Goal: Information Seeking & Learning: Get advice/opinions

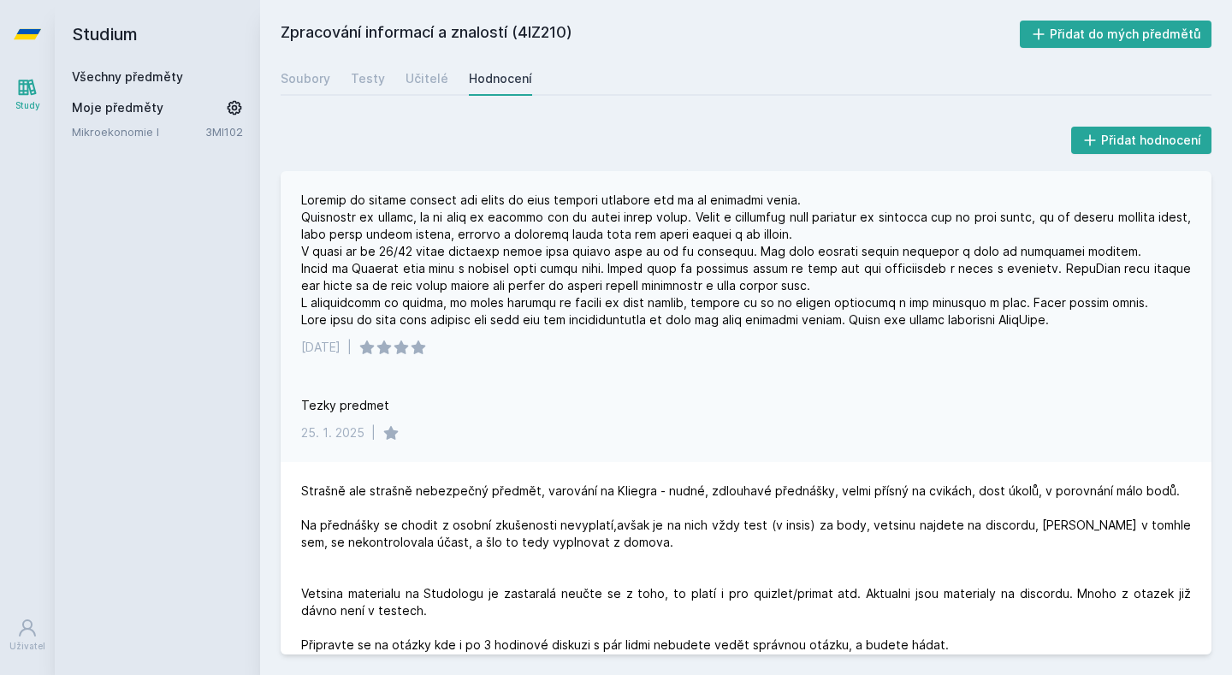
click at [976, 282] on div at bounding box center [746, 260] width 890 height 137
click at [83, 19] on h2 "Studium" at bounding box center [157, 34] width 171 height 68
click at [0, 38] on link at bounding box center [27, 34] width 55 height 68
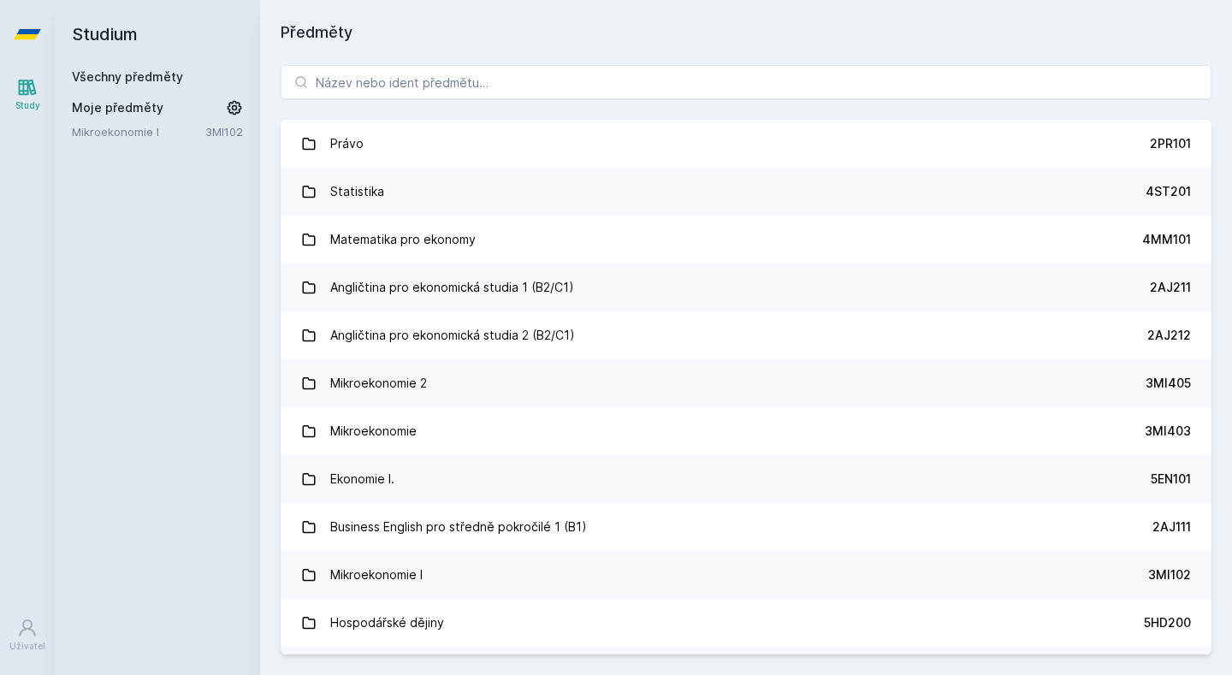
click at [46, 38] on link at bounding box center [27, 34] width 55 height 68
click at [390, 83] on input "search" at bounding box center [746, 82] width 931 height 34
type input "ú"
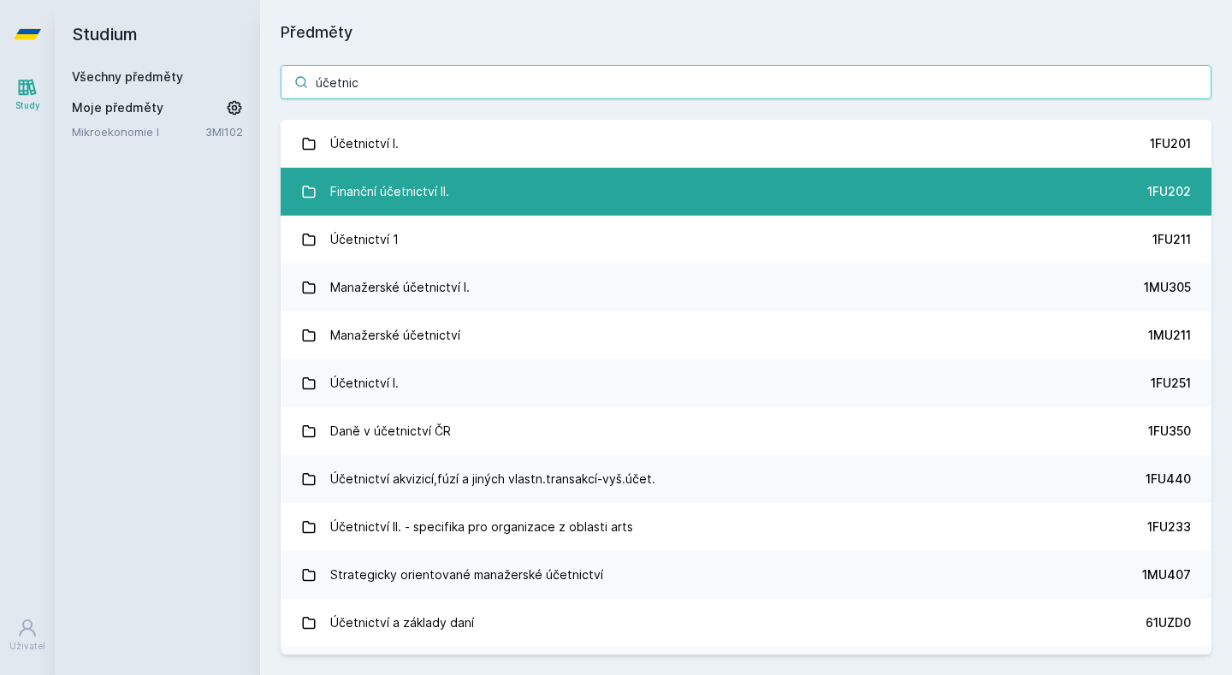
type input "účetnic"
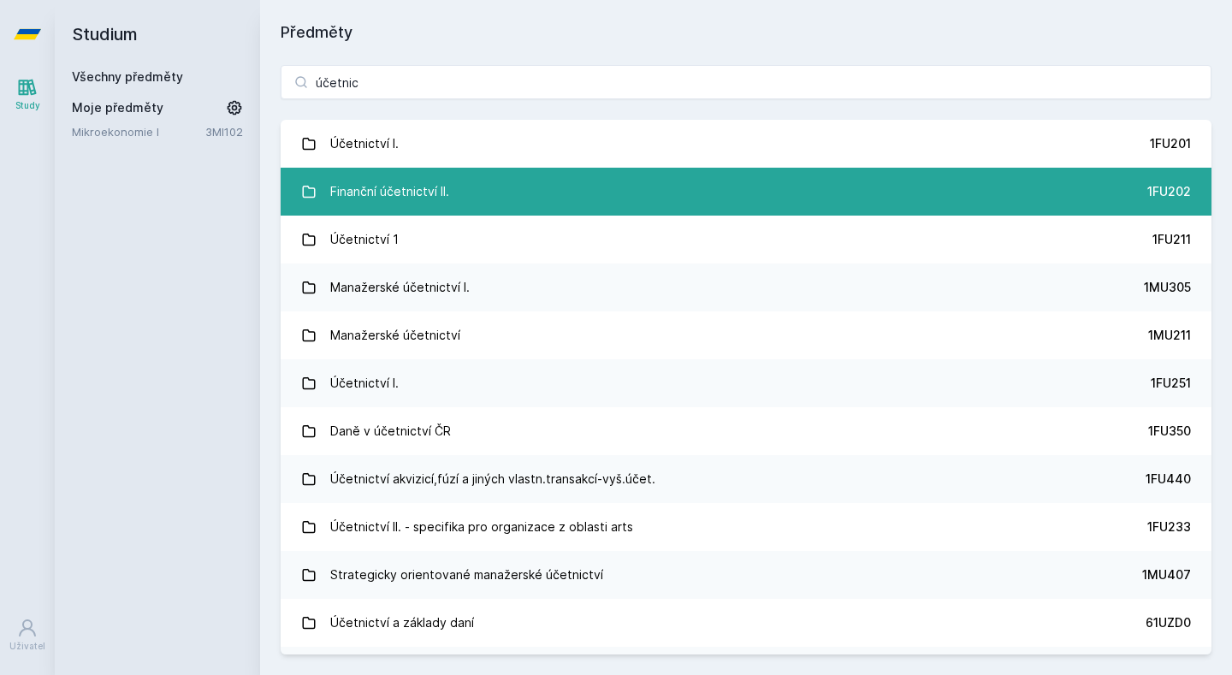
click at [415, 175] on div "Finanční účetnictví II." at bounding box center [389, 192] width 119 height 34
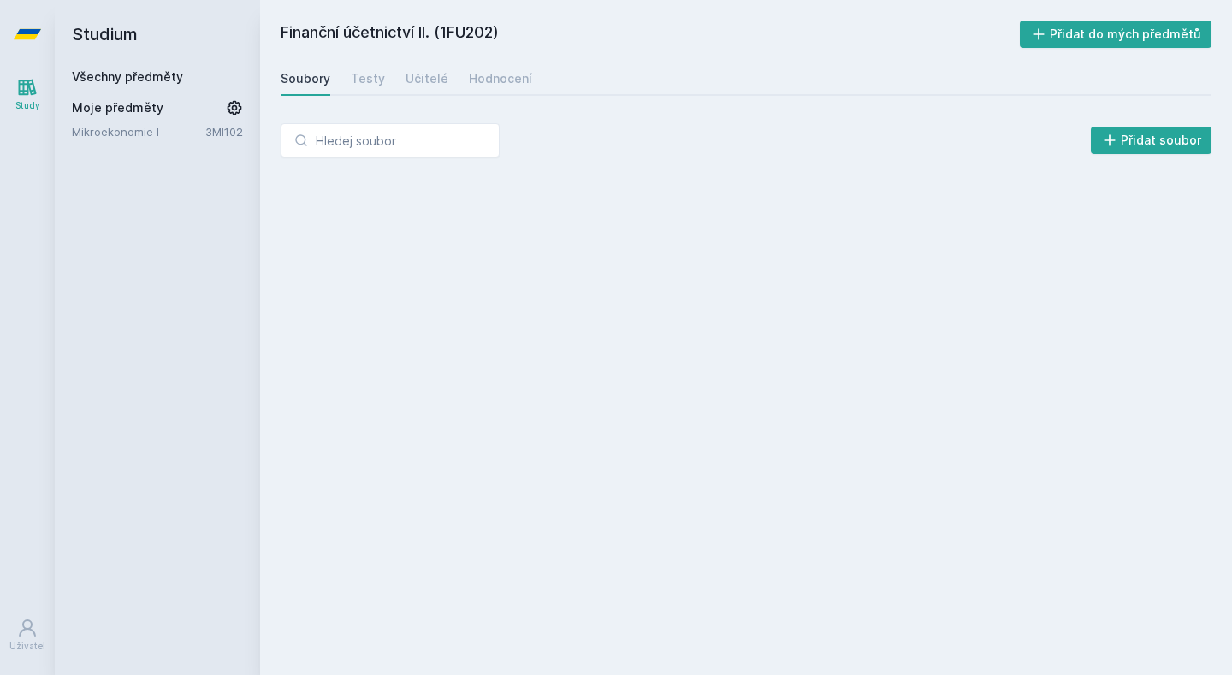
click at [419, 169] on div "Přidat soubor" at bounding box center [746, 147] width 972 height 89
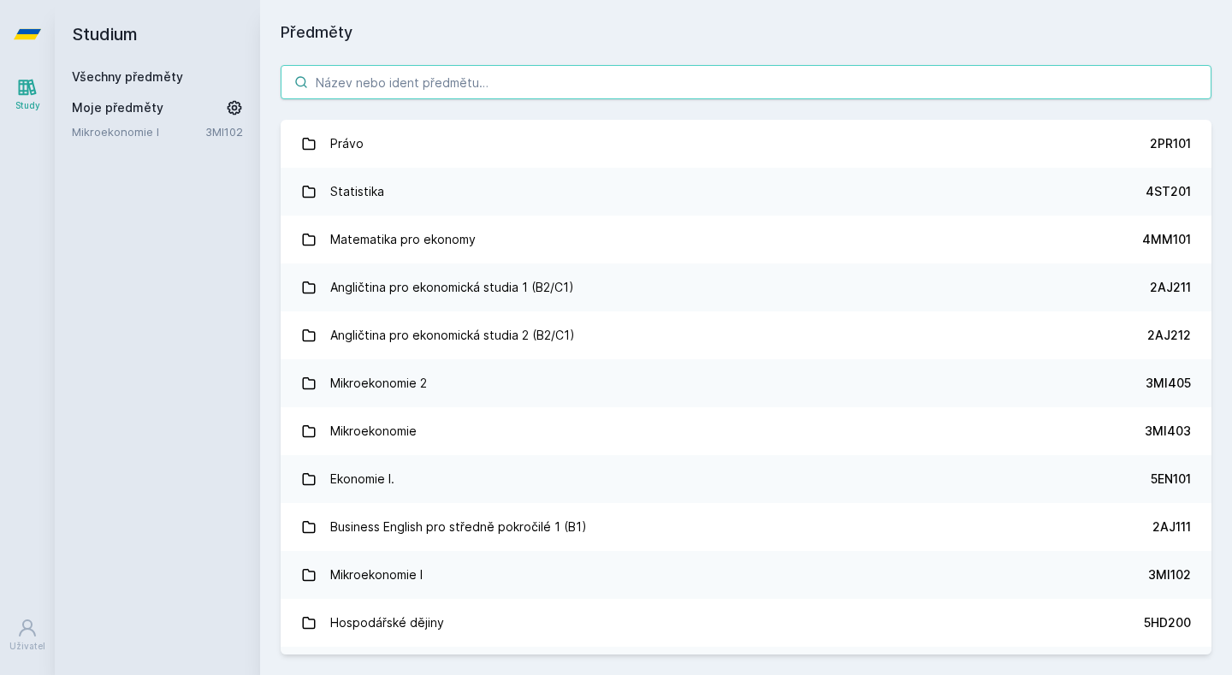
click at [530, 78] on input "search" at bounding box center [746, 82] width 931 height 34
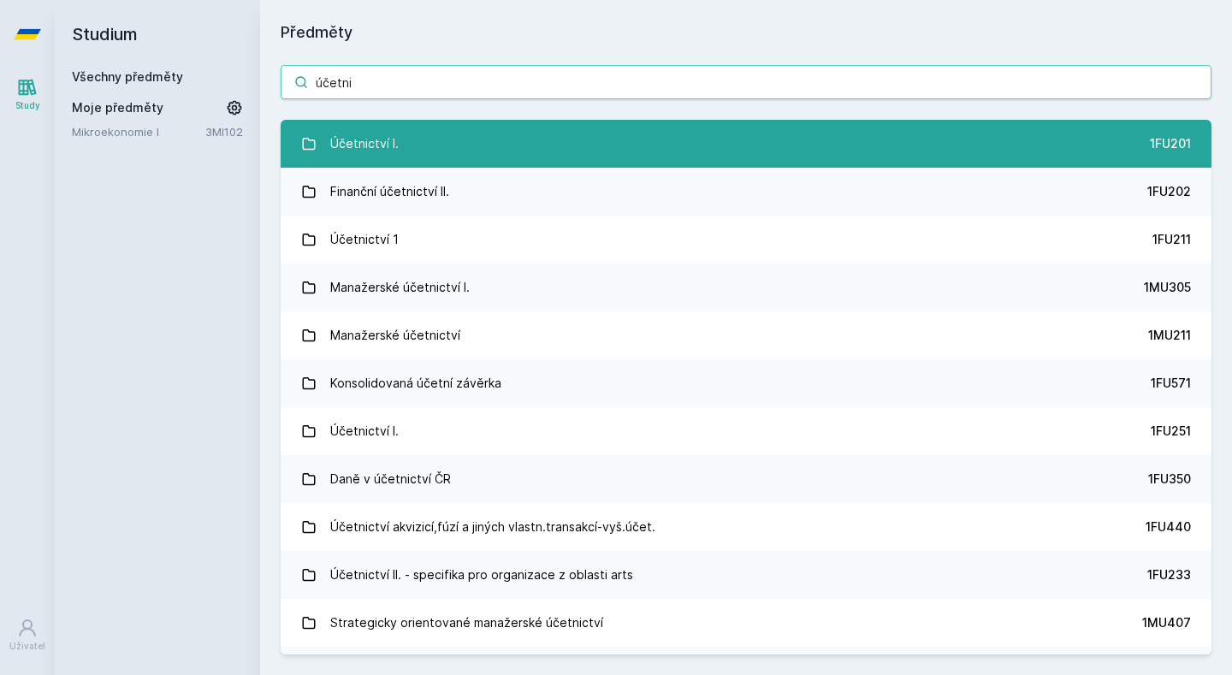
type input "účetni"
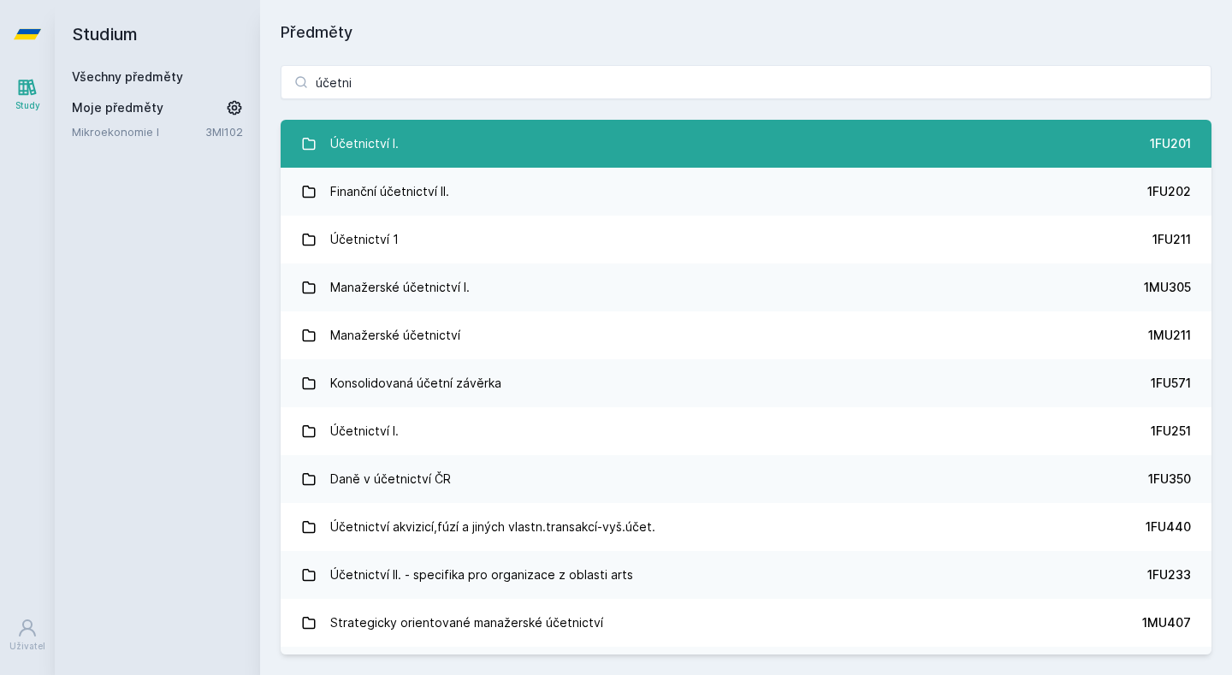
click at [448, 152] on link "Účetnictví I. 1FU201" at bounding box center [746, 144] width 931 height 48
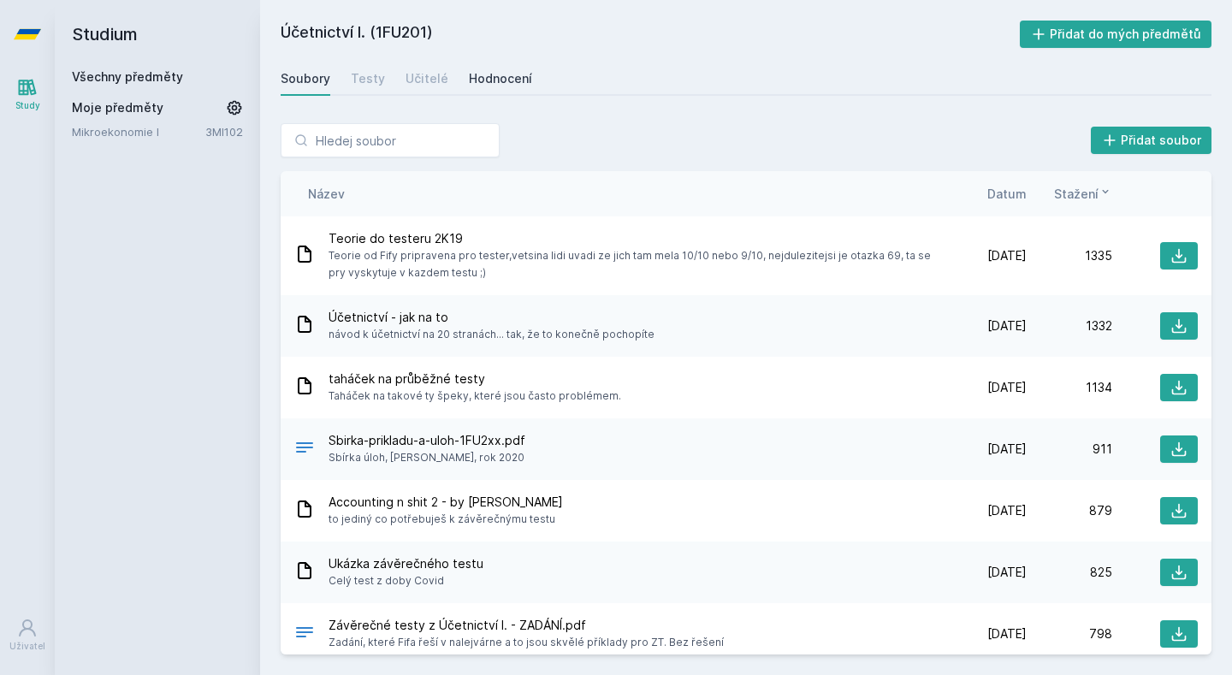
click at [501, 72] on div "Hodnocení" at bounding box center [500, 78] width 63 height 17
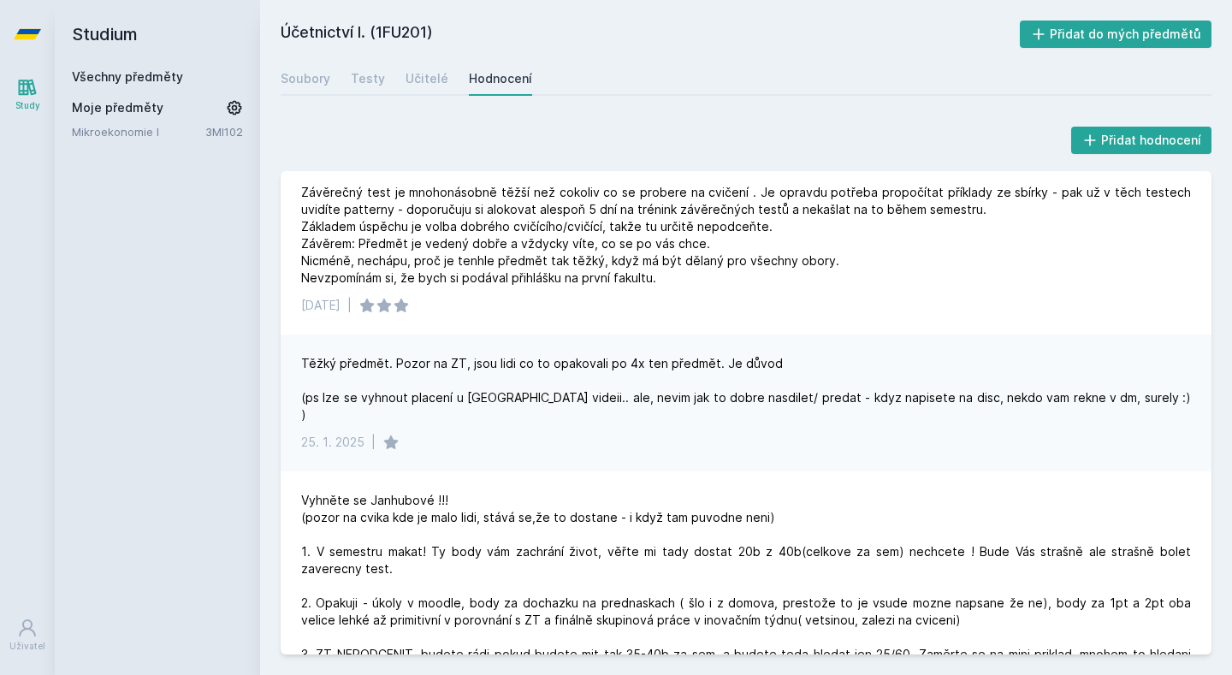
scroll to position [7, 0]
drag, startPoint x: 755, startPoint y: 402, endPoint x: 1034, endPoint y: 411, distance: 279.9
click at [1030, 411] on div "Těžký předmět. Pozor na ZT, jsou lidi co to opakovali po 4x ten předmět. Je dův…" at bounding box center [746, 403] width 931 height 137
click at [1034, 411] on div "Těžký předmět. Pozor na ZT, jsou lidi co to opakovali po 4x ten předmět. Je dův…" at bounding box center [746, 403] width 931 height 137
drag, startPoint x: 1109, startPoint y: 403, endPoint x: 442, endPoint y: 408, distance: 667.4
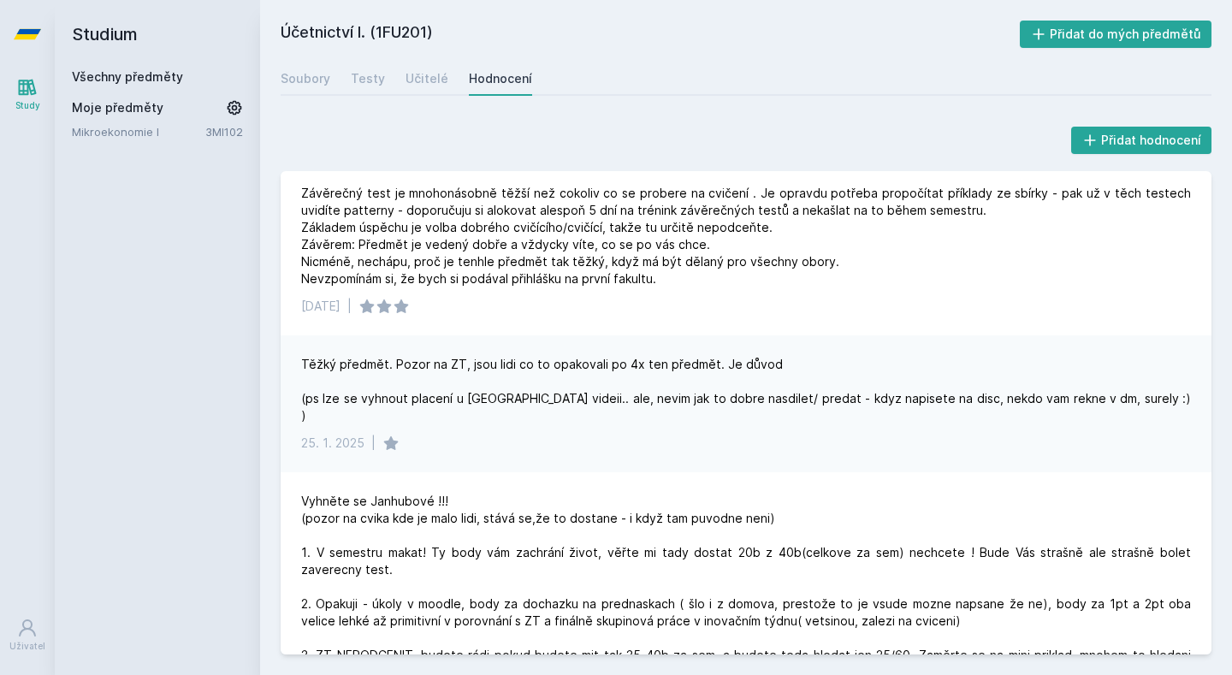
click at [444, 410] on div "Těžký předmět. Pozor na ZT, jsou lidi co to opakovali po 4x ten předmět. Je dův…" at bounding box center [746, 403] width 931 height 137
click at [442, 408] on div "Těžký předmět. Pozor na ZT, jsou lidi co to opakovali po 4x ten předmět. Je dův…" at bounding box center [746, 403] width 931 height 137
drag, startPoint x: 428, startPoint y: 402, endPoint x: 513, endPoint y: 401, distance: 84.7
click at [483, 401] on div "Těžký předmět. Pozor na ZT, jsou lidi co to opakovali po 4x ten předmět. Je dův…" at bounding box center [746, 390] width 890 height 68
click at [529, 401] on div "Těžký předmět. Pozor na ZT, jsou lidi co to opakovali po 4x ten předmět. Je dův…" at bounding box center [746, 390] width 890 height 68
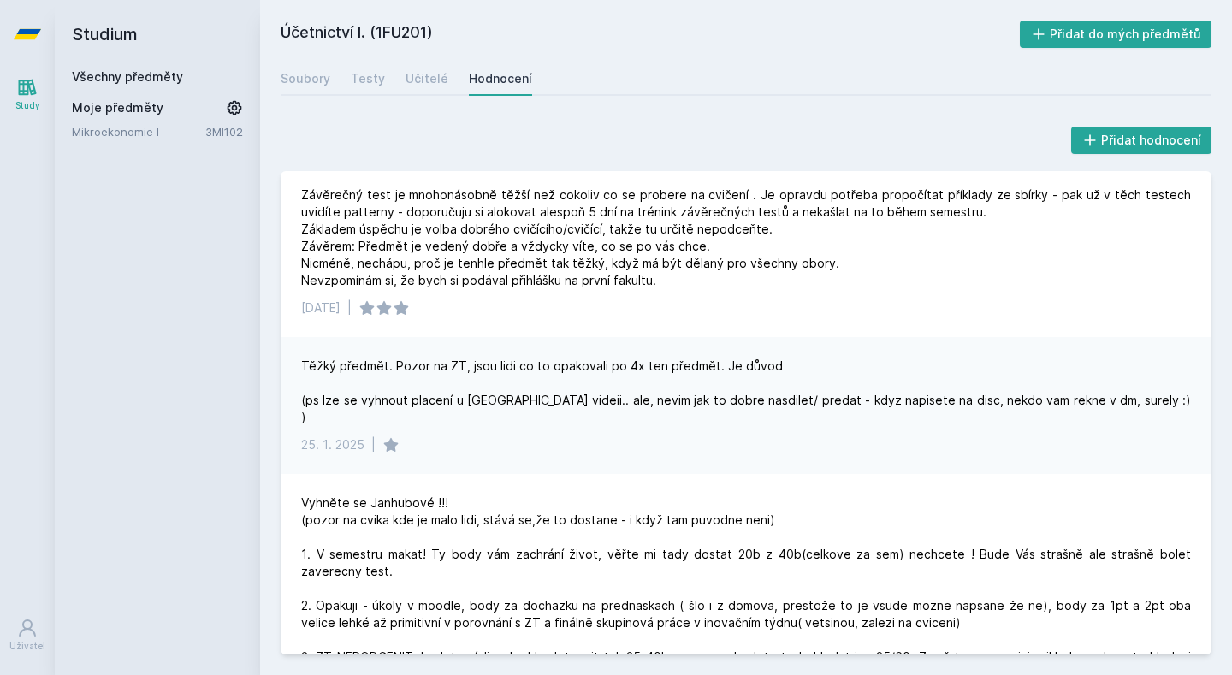
scroll to position [0, 0]
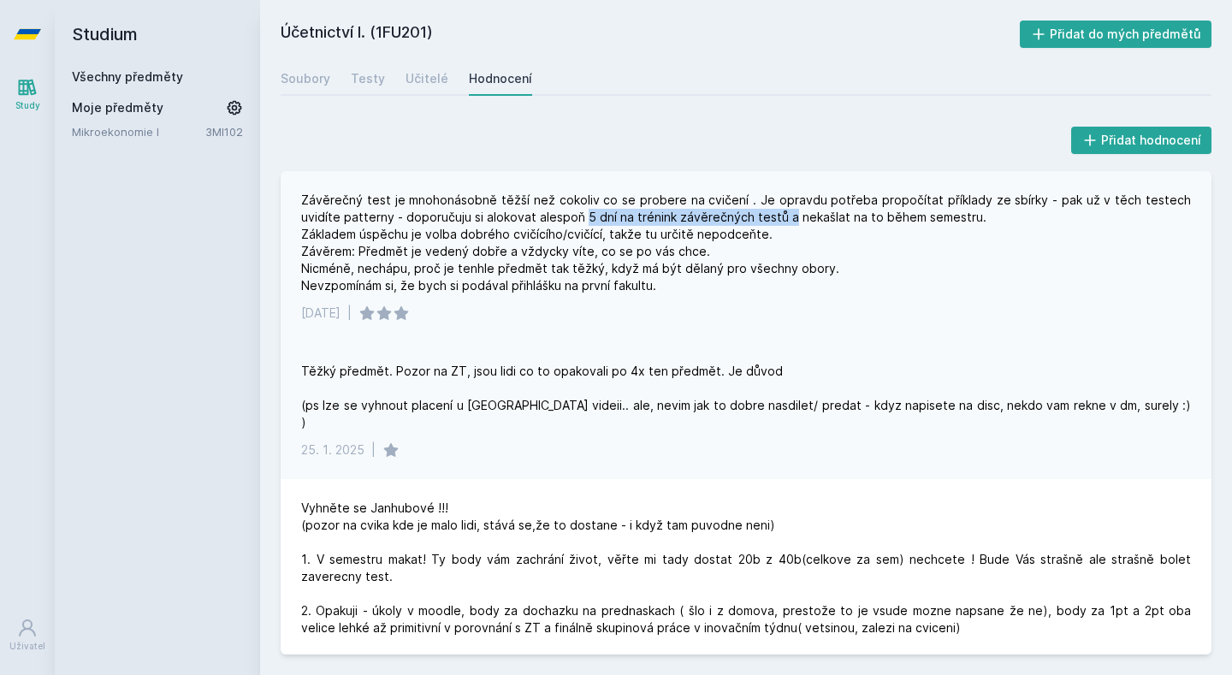
drag, startPoint x: 541, startPoint y: 219, endPoint x: 741, endPoint y: 220, distance: 200.2
click at [741, 220] on div "Závěrečný test je mnohonásobně těžší než cokoliv co se probere na cvičení . Je …" at bounding box center [746, 243] width 890 height 103
drag, startPoint x: 486, startPoint y: 218, endPoint x: 740, endPoint y: 210, distance: 254.2
click at [740, 210] on div "Závěrečný test je mnohonásobně těžší než cokoliv co se probere na cvičení . Je …" at bounding box center [746, 243] width 890 height 103
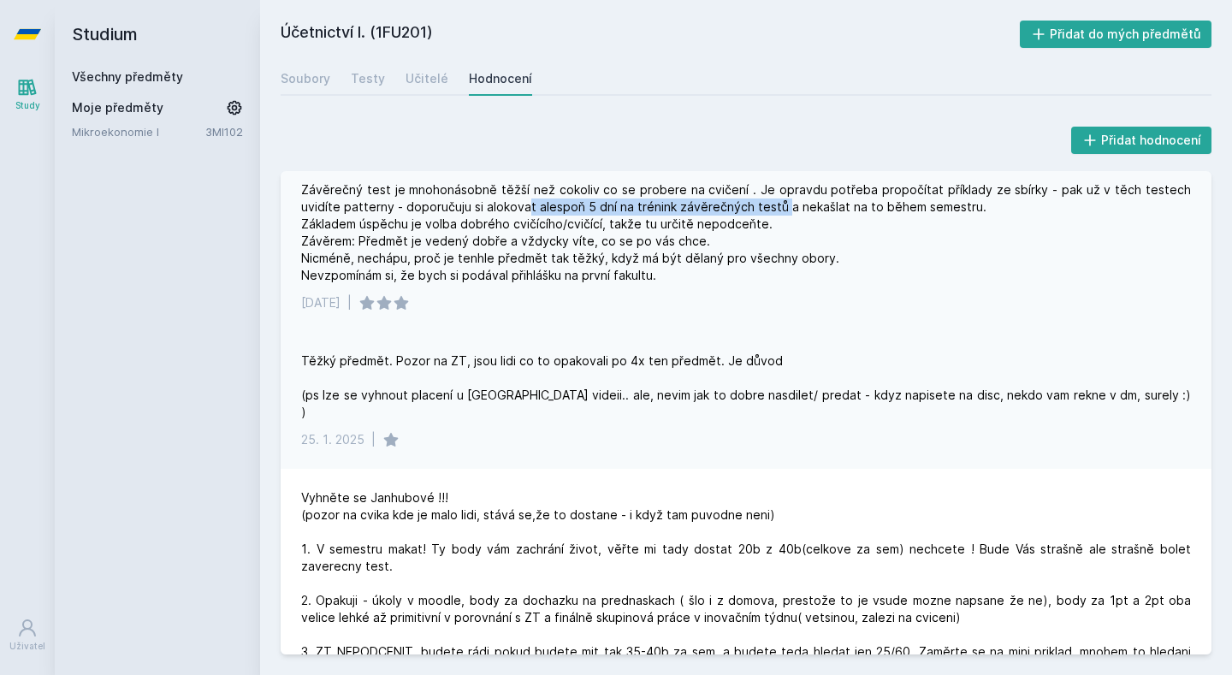
scroll to position [7, 0]
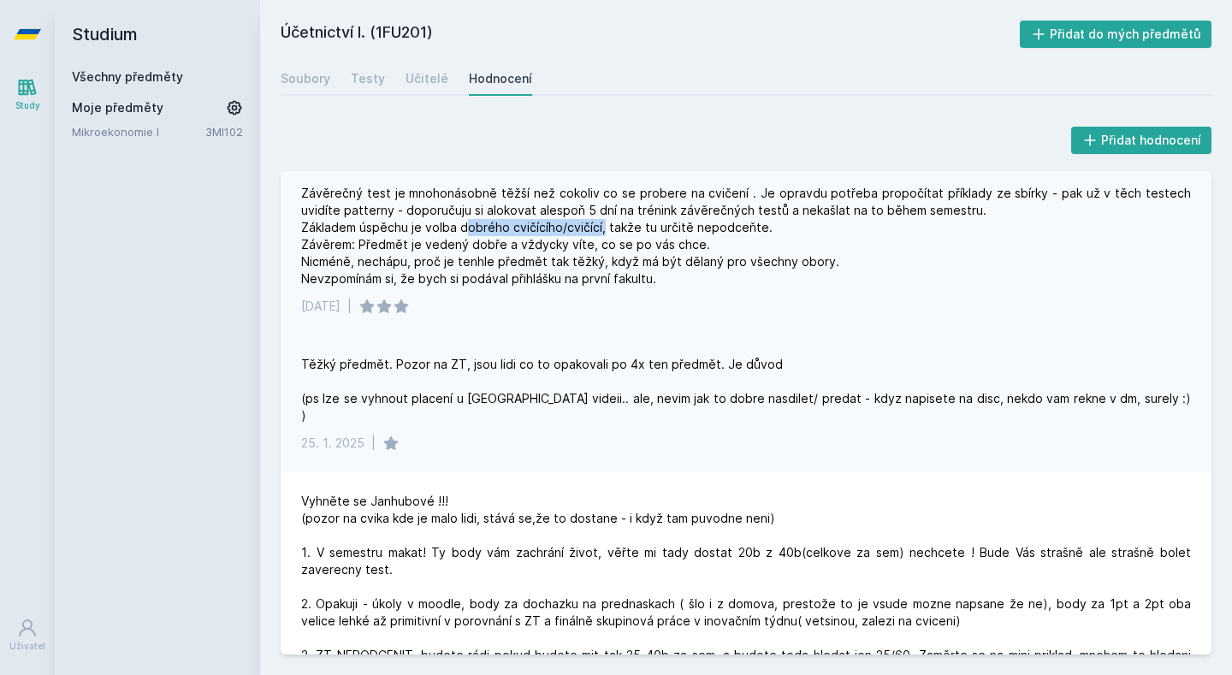
drag, startPoint x: 469, startPoint y: 224, endPoint x: 602, endPoint y: 224, distance: 133.5
click at [602, 224] on div "Závěrečný test je mnohonásobně těžší než cokoliv co se probere na cvičení . Je …" at bounding box center [746, 236] width 890 height 103
click at [434, 79] on div "Učitelé" at bounding box center [427, 78] width 43 height 17
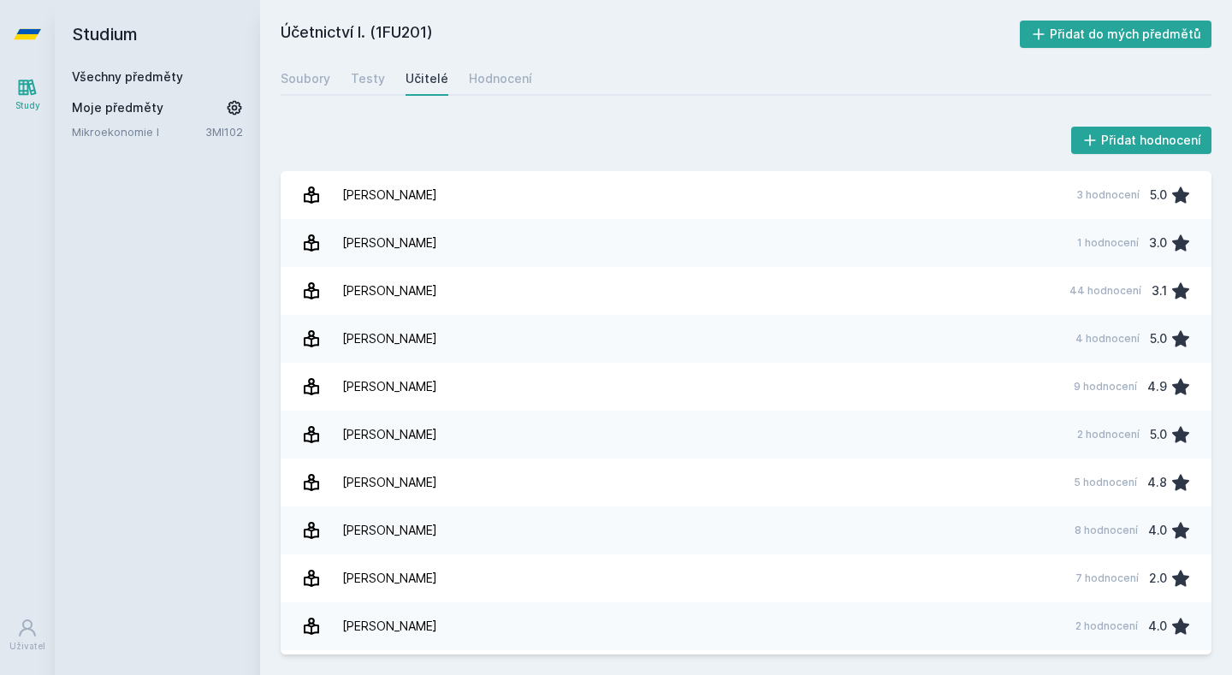
scroll to position [-3, 0]
click at [523, 152] on div "Přidat hodnocení" at bounding box center [746, 140] width 931 height 34
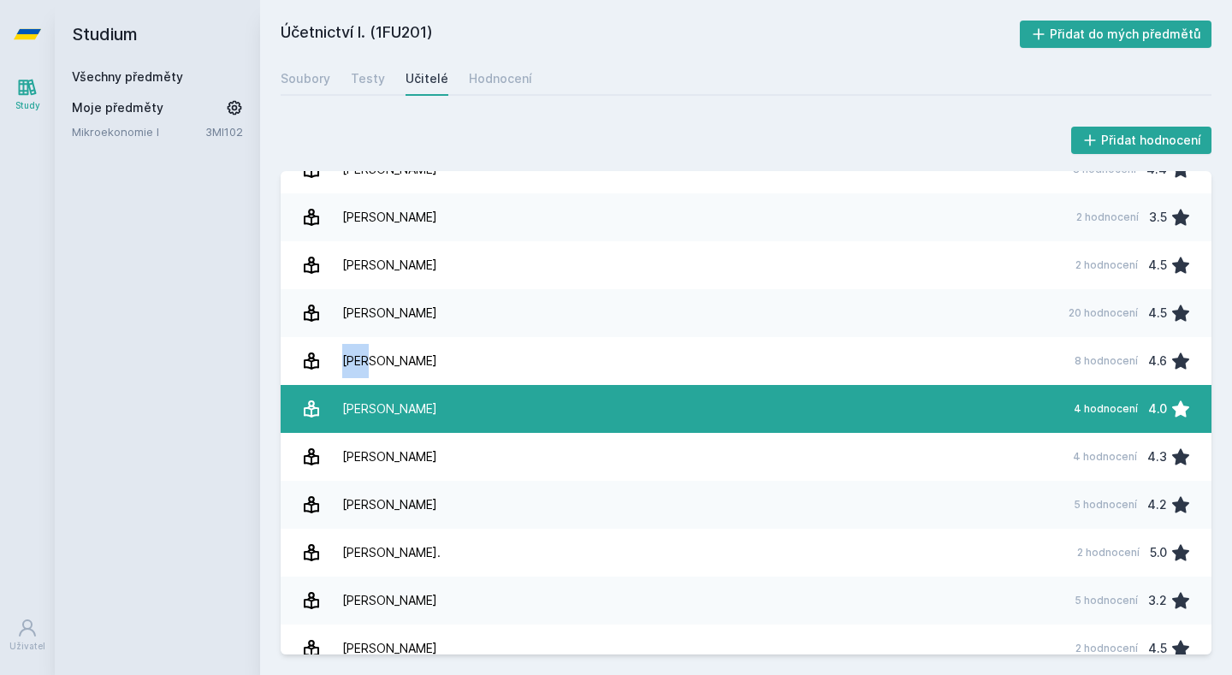
scroll to position [900, 0]
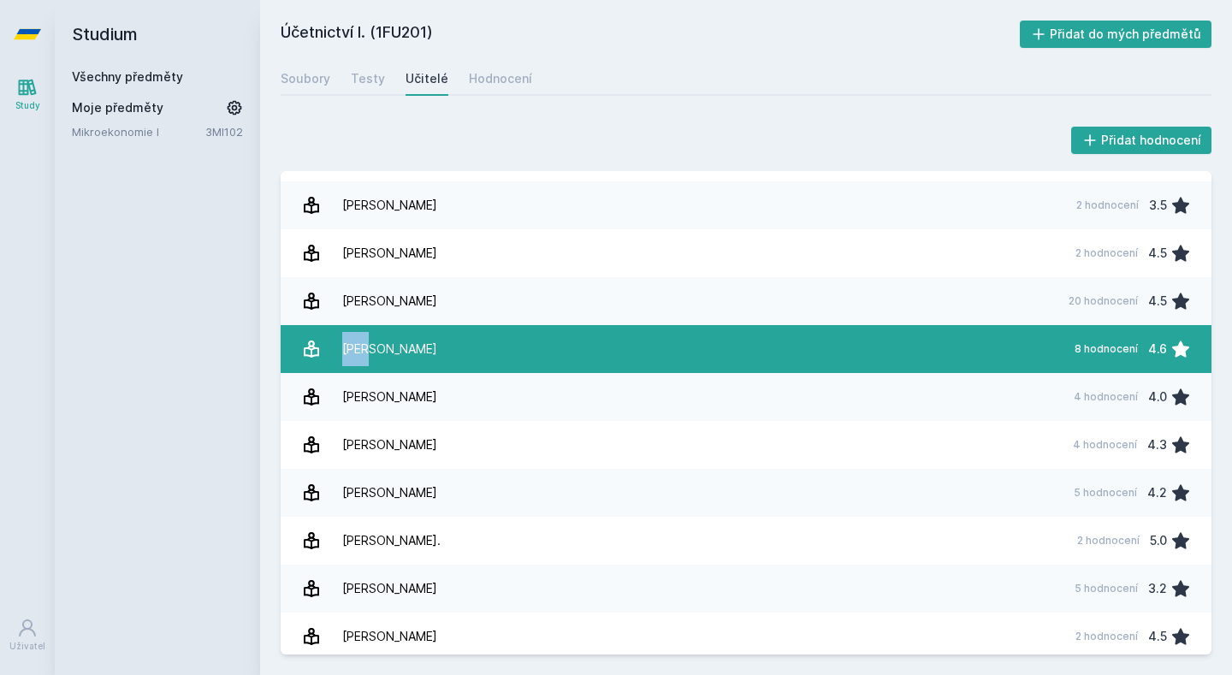
click at [1016, 348] on link "[PERSON_NAME] 8 hodnocení 4.6" at bounding box center [746, 349] width 931 height 48
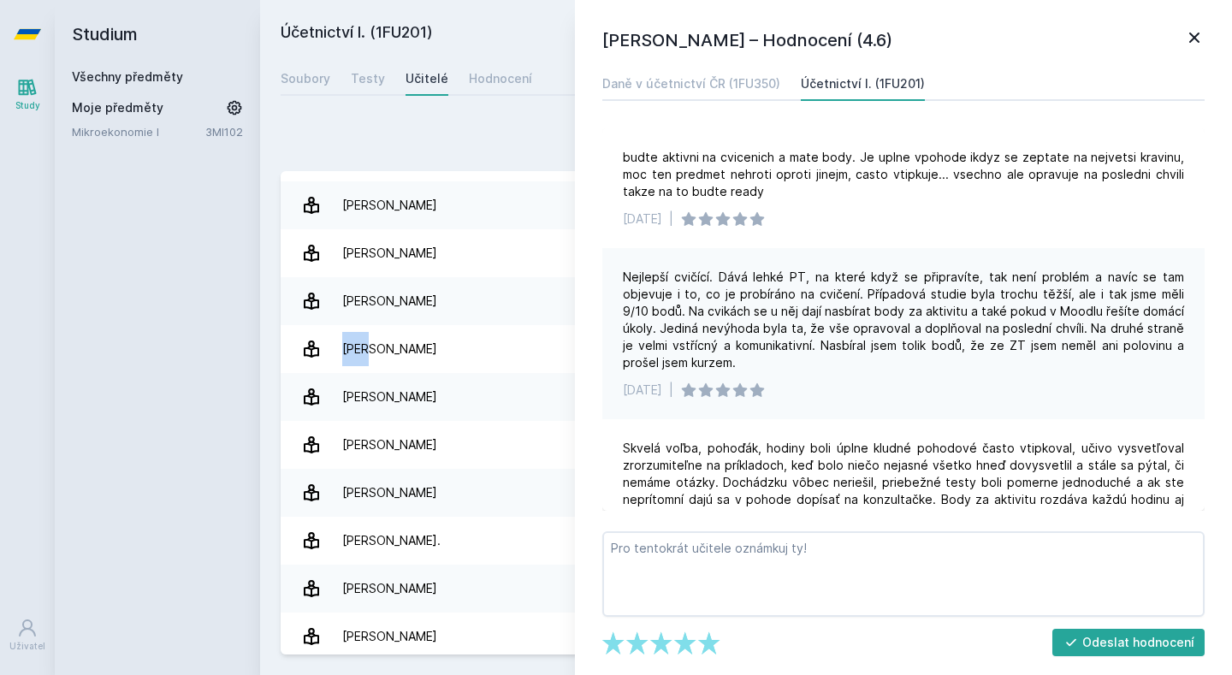
click at [1201, 30] on icon at bounding box center [1194, 37] width 21 height 21
